Goal: Information Seeking & Learning: Learn about a topic

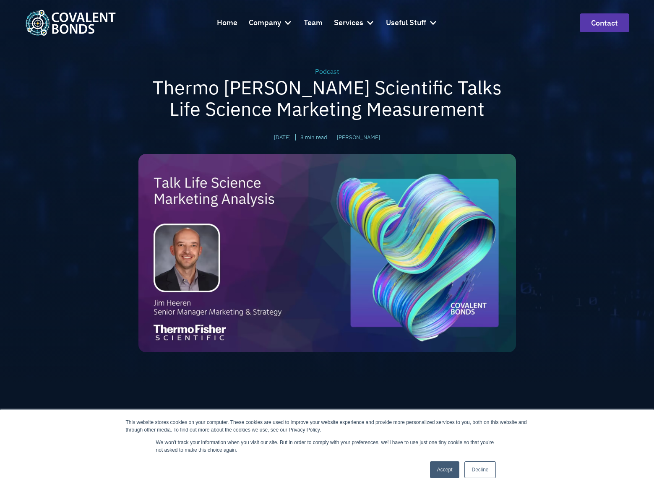
scroll to position [73, 0]
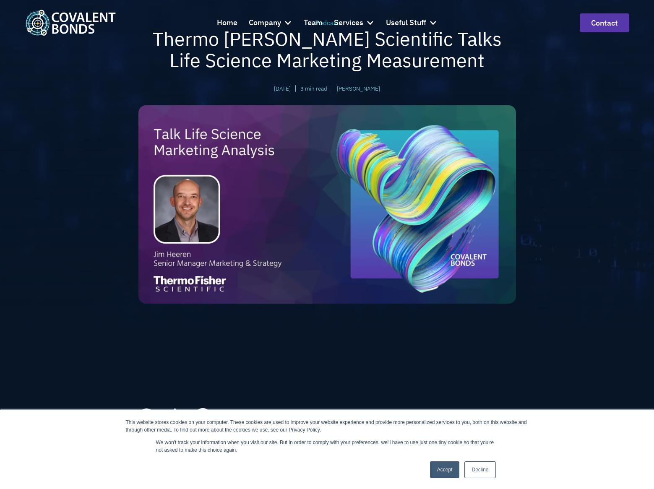
click at [306, 289] on img at bounding box center [327, 204] width 378 height 198
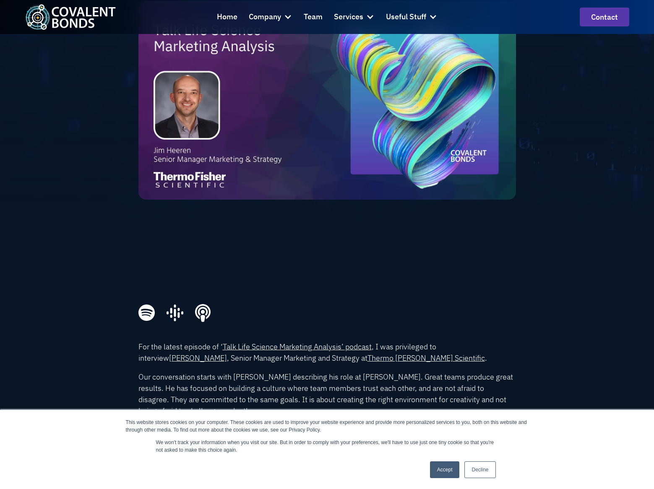
scroll to position [177, 0]
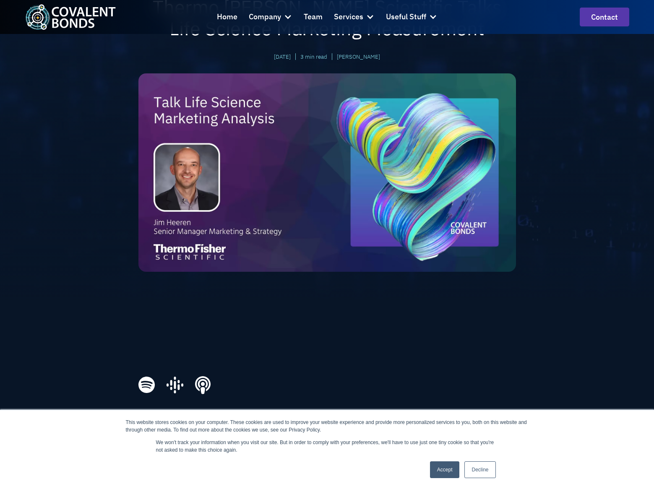
scroll to position [112, 0]
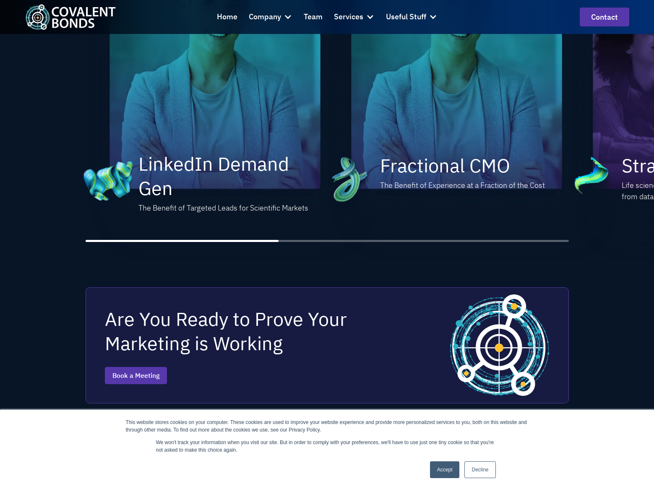
scroll to position [1070, 0]
